Goal: Navigation & Orientation: Find specific page/section

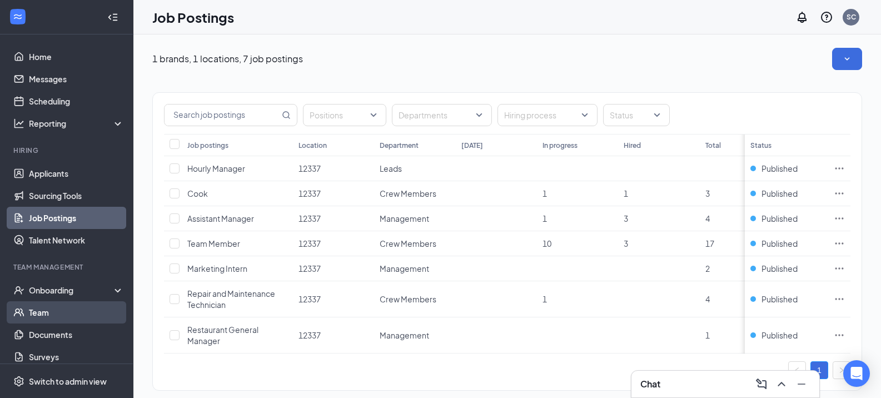
click at [74, 307] on link "Team" at bounding box center [76, 312] width 95 height 22
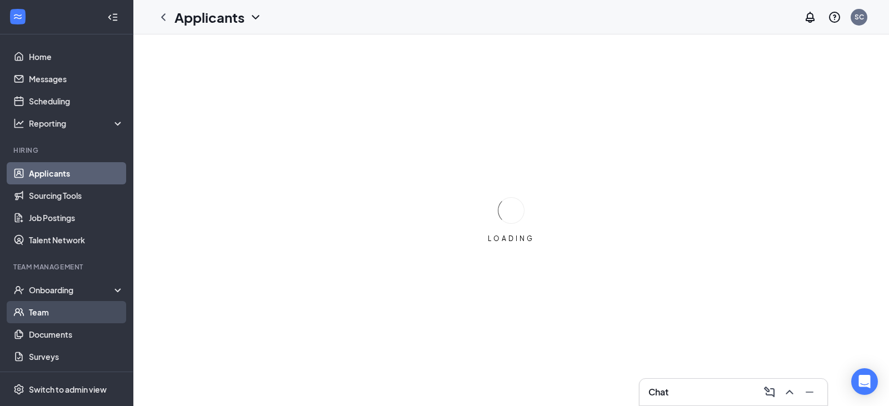
click at [38, 310] on link "Team" at bounding box center [76, 312] width 95 height 22
